Goal: Information Seeking & Learning: Learn about a topic

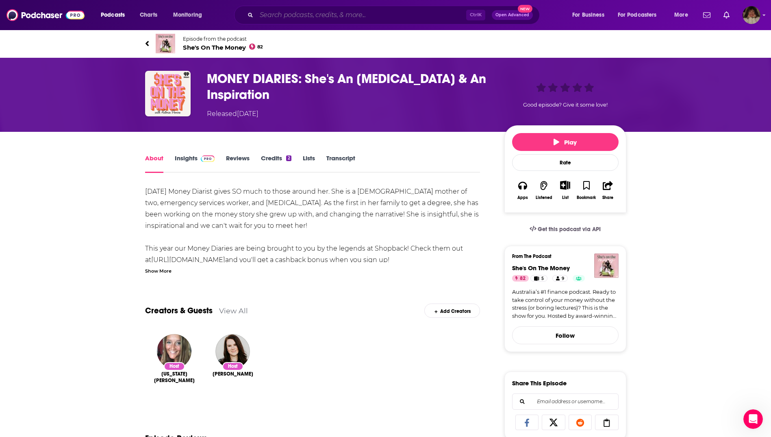
click at [304, 17] on input "Search podcasts, credits, & more..." at bounding box center [361, 15] width 210 height 13
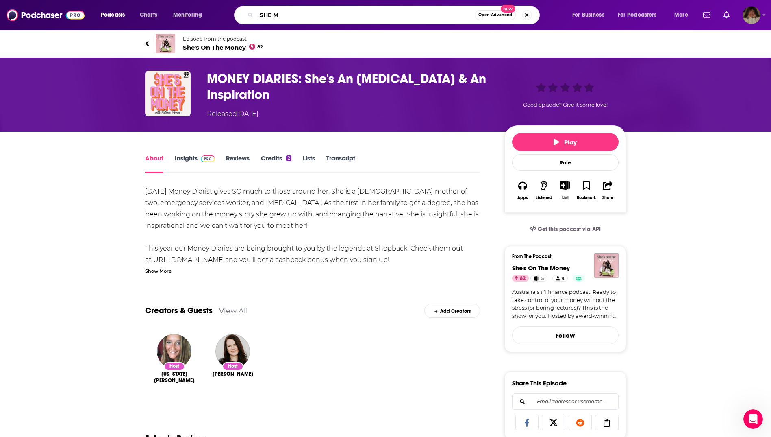
type input "SHE MD"
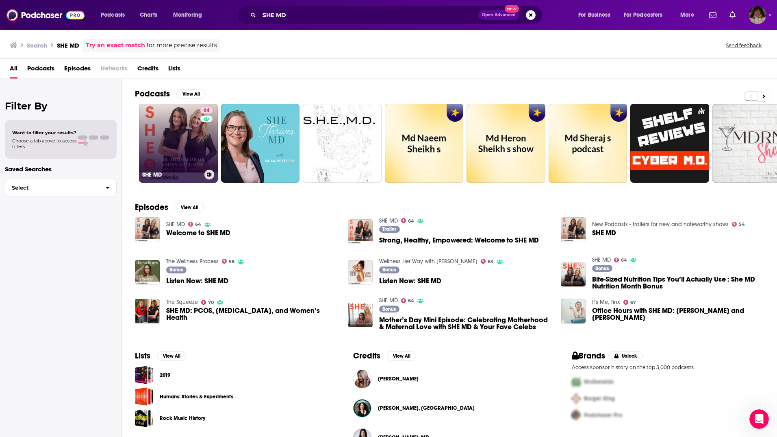
click at [185, 147] on link "64 SHE MD" at bounding box center [178, 143] width 79 height 79
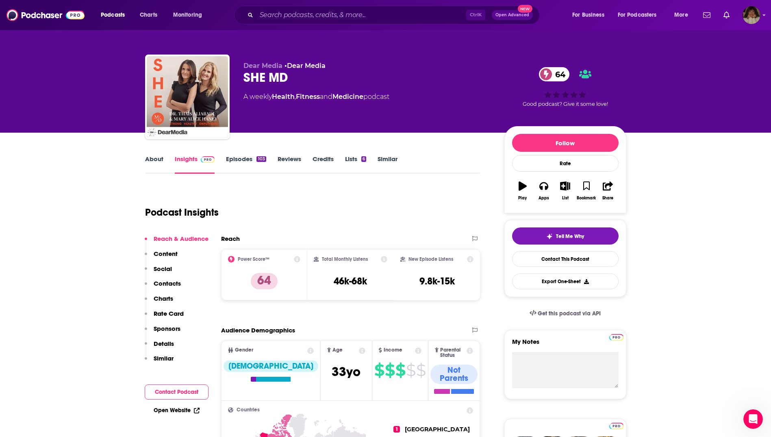
click at [158, 161] on link "About" at bounding box center [154, 164] width 18 height 19
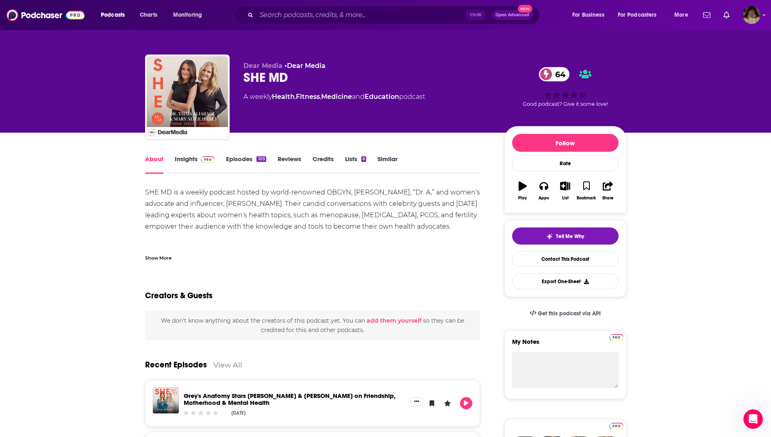
drag, startPoint x: 461, startPoint y: 227, endPoint x: 143, endPoint y: 190, distance: 319.2
drag, startPoint x: 143, startPoint y: 190, endPoint x: 220, endPoint y: 207, distance: 78.7
copy div "SHE MD is a weekly podcast hosted by world-renowned OBGYN, [PERSON_NAME], “Dr. …"
click at [184, 157] on link "Insights" at bounding box center [195, 164] width 40 height 19
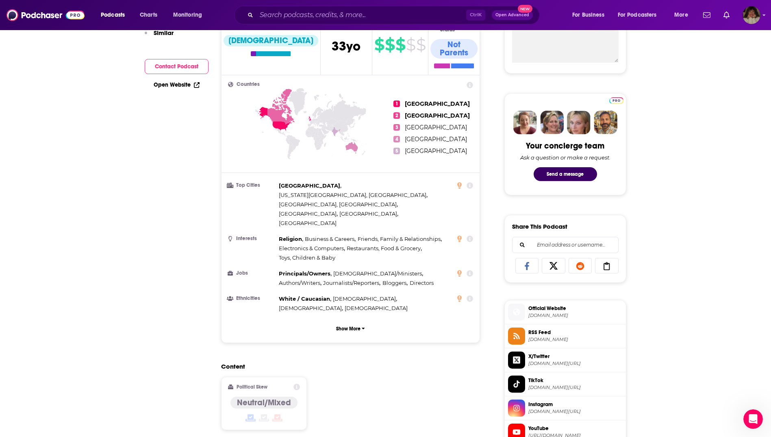
scroll to position [81, 0]
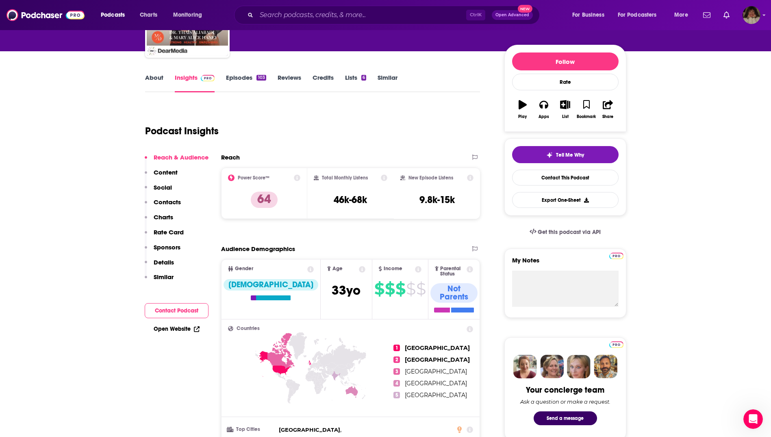
click at [152, 80] on link "About" at bounding box center [154, 83] width 18 height 19
